Goal: Transaction & Acquisition: Book appointment/travel/reservation

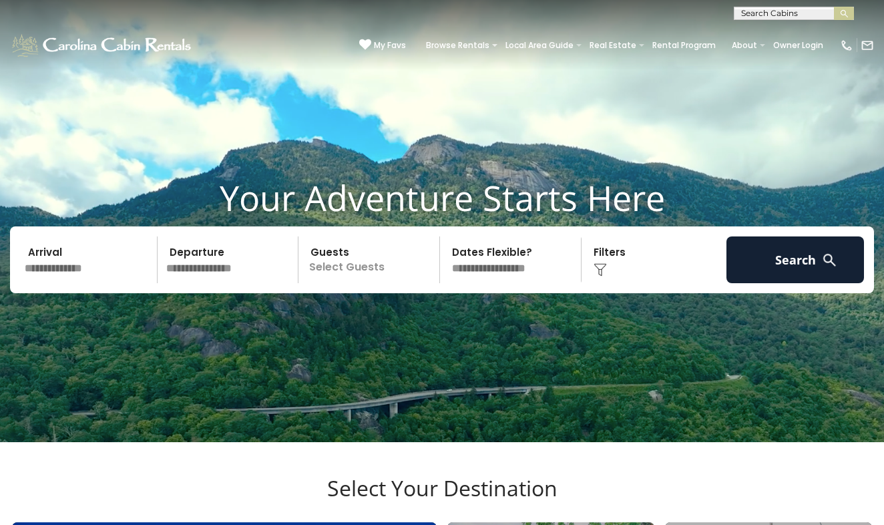
click at [401, 45] on span "My Favs" at bounding box center [390, 45] width 32 height 12
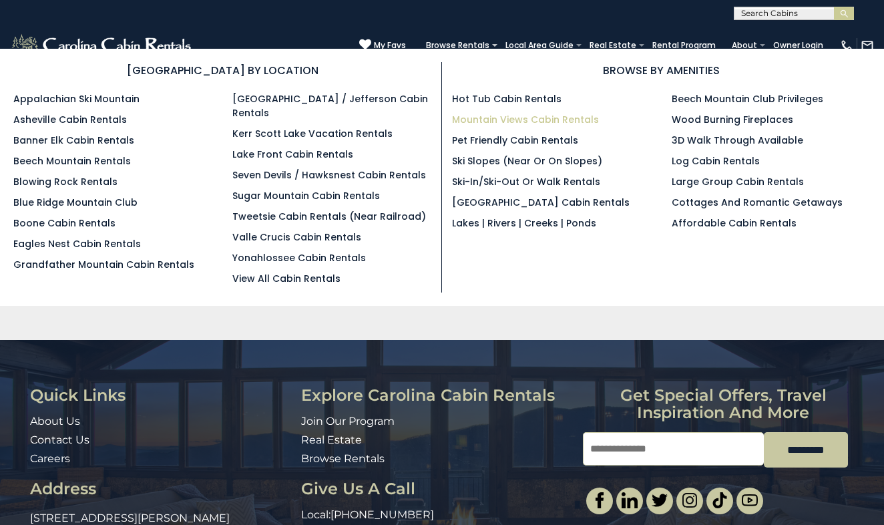
click at [504, 119] on link "Mountain Views Cabin Rentals" at bounding box center [525, 119] width 147 height 13
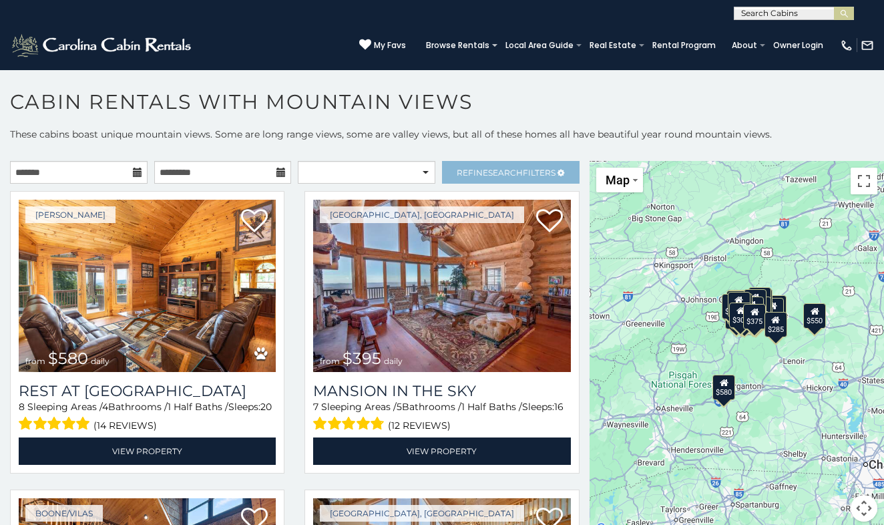
click at [494, 173] on span "Search" at bounding box center [505, 173] width 35 height 10
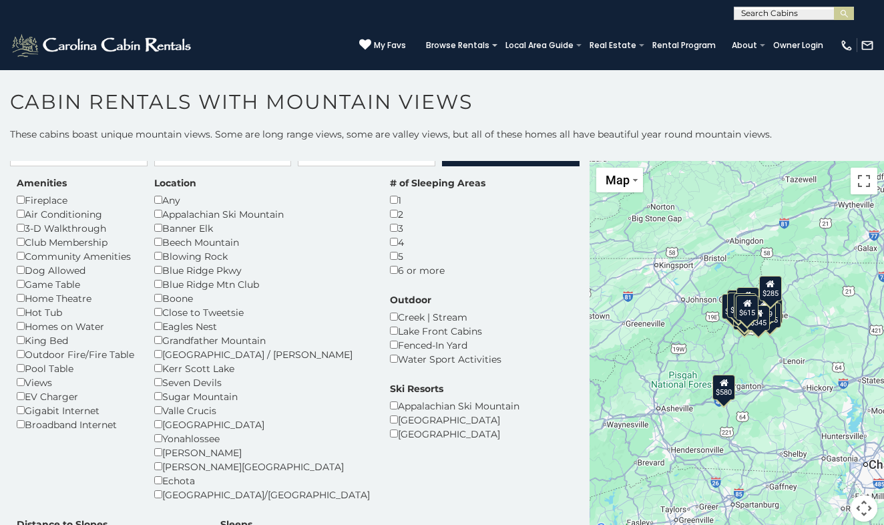
scroll to position [1, 0]
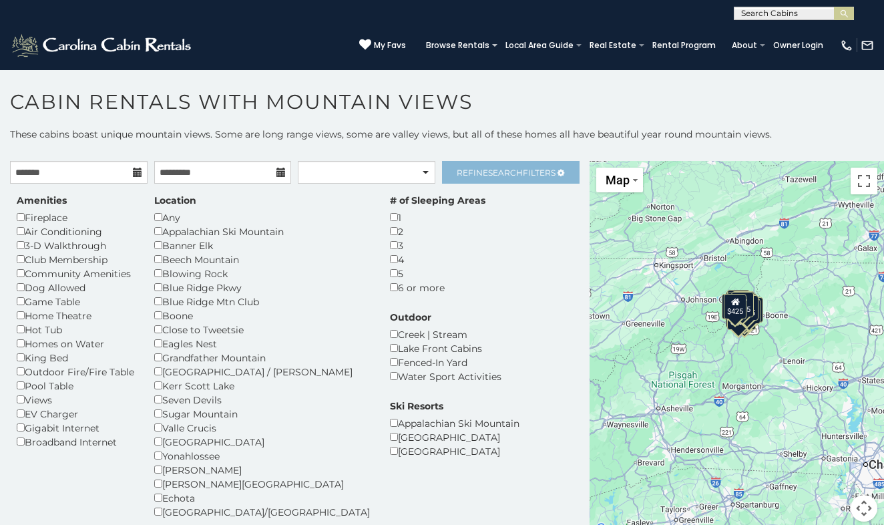
click at [498, 174] on span "Search" at bounding box center [505, 173] width 35 height 10
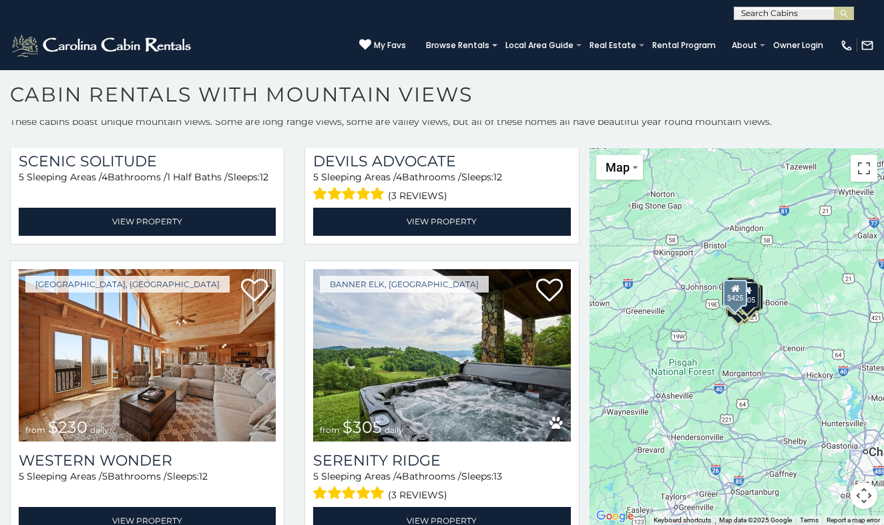
scroll to position [3494, 0]
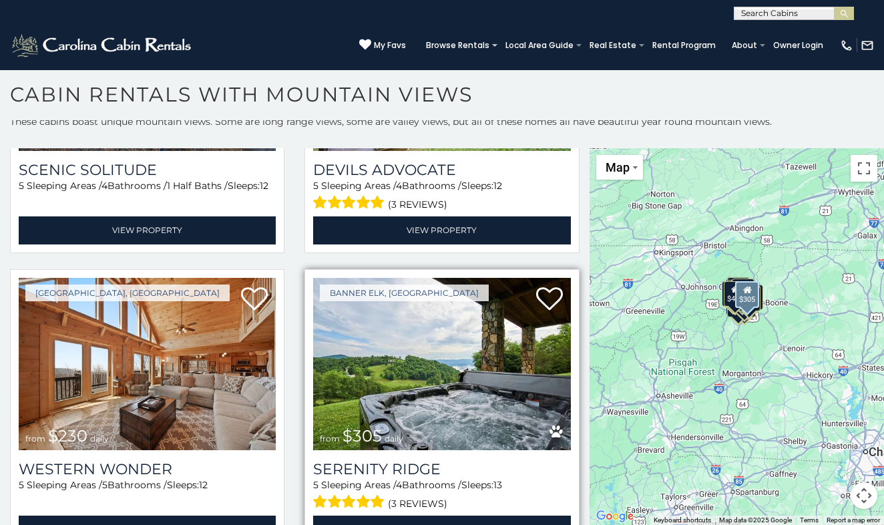
click at [423, 377] on img at bounding box center [441, 364] width 257 height 172
click at [394, 465] on h3 "Serenity Ridge" at bounding box center [441, 469] width 257 height 18
click at [400, 460] on h3 "Serenity Ridge" at bounding box center [441, 469] width 257 height 18
click at [431, 516] on link "View Property" at bounding box center [441, 529] width 257 height 27
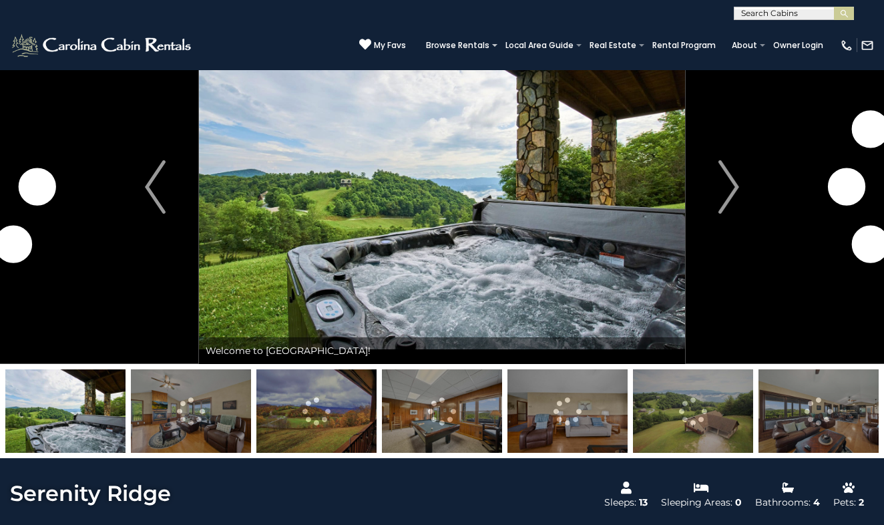
click at [300, 415] on img at bounding box center [316, 410] width 120 height 83
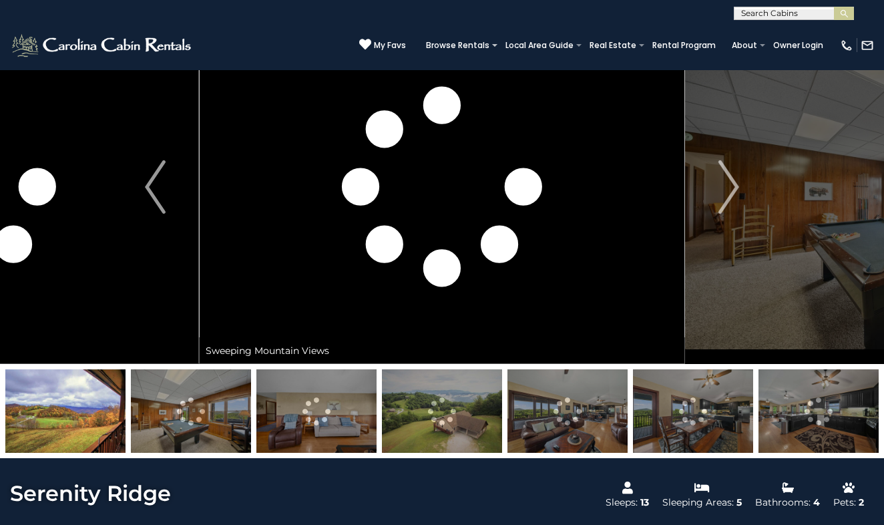
click at [349, 415] on img at bounding box center [316, 410] width 120 height 83
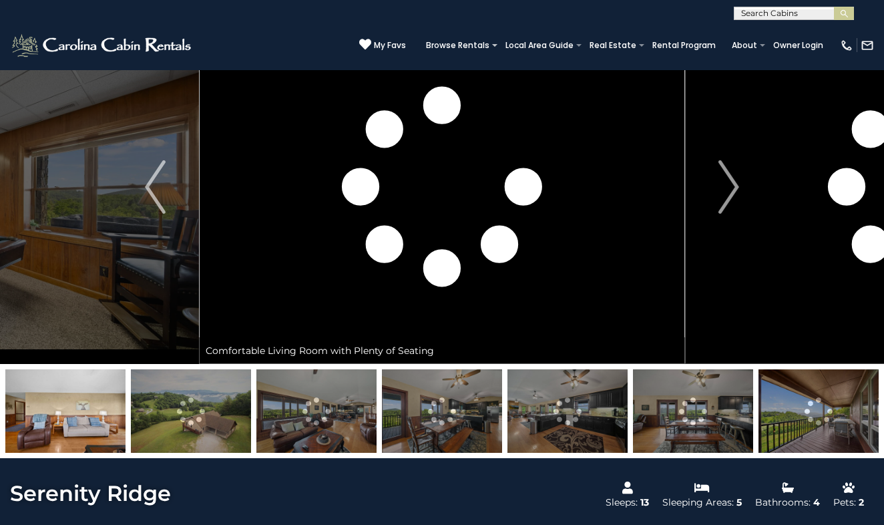
click at [251, 415] on img at bounding box center [191, 410] width 120 height 83
